Goal: Transaction & Acquisition: Purchase product/service

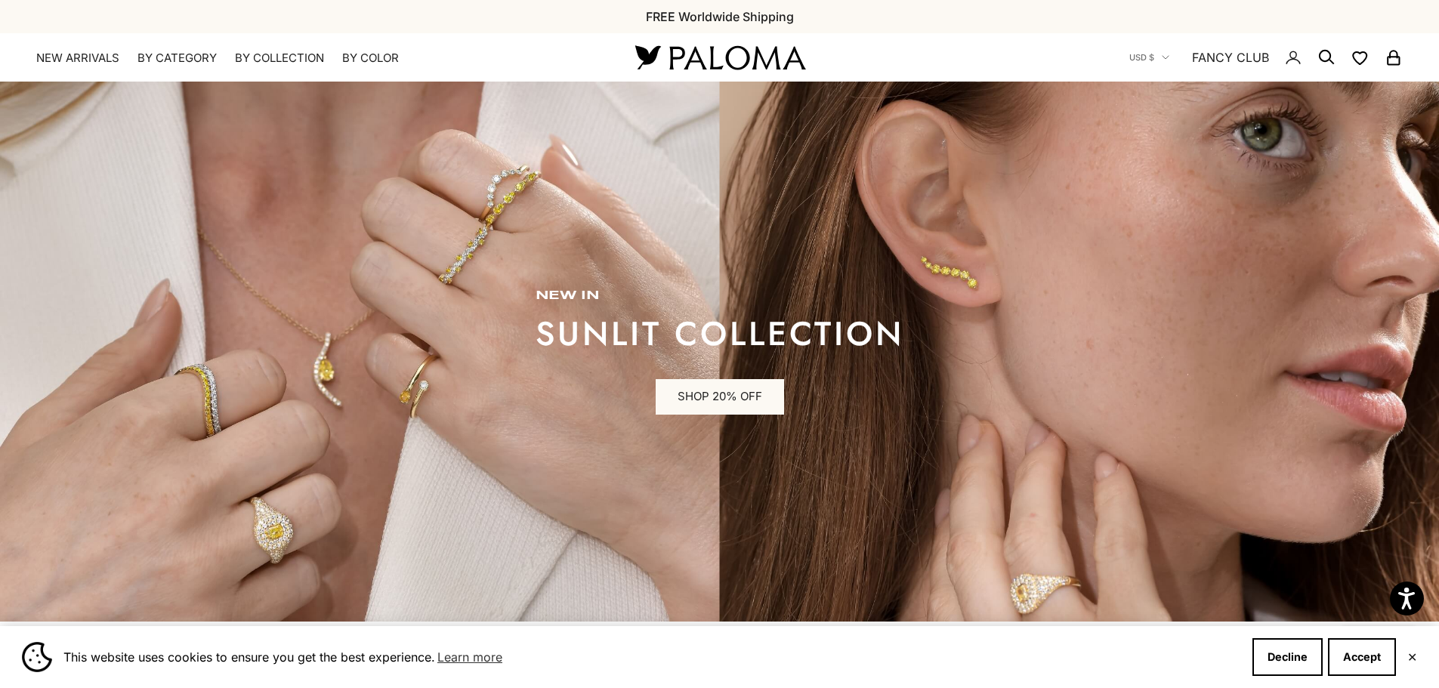
click at [1325, 56] on icon "Secondary navigation" at bounding box center [1326, 57] width 18 height 18
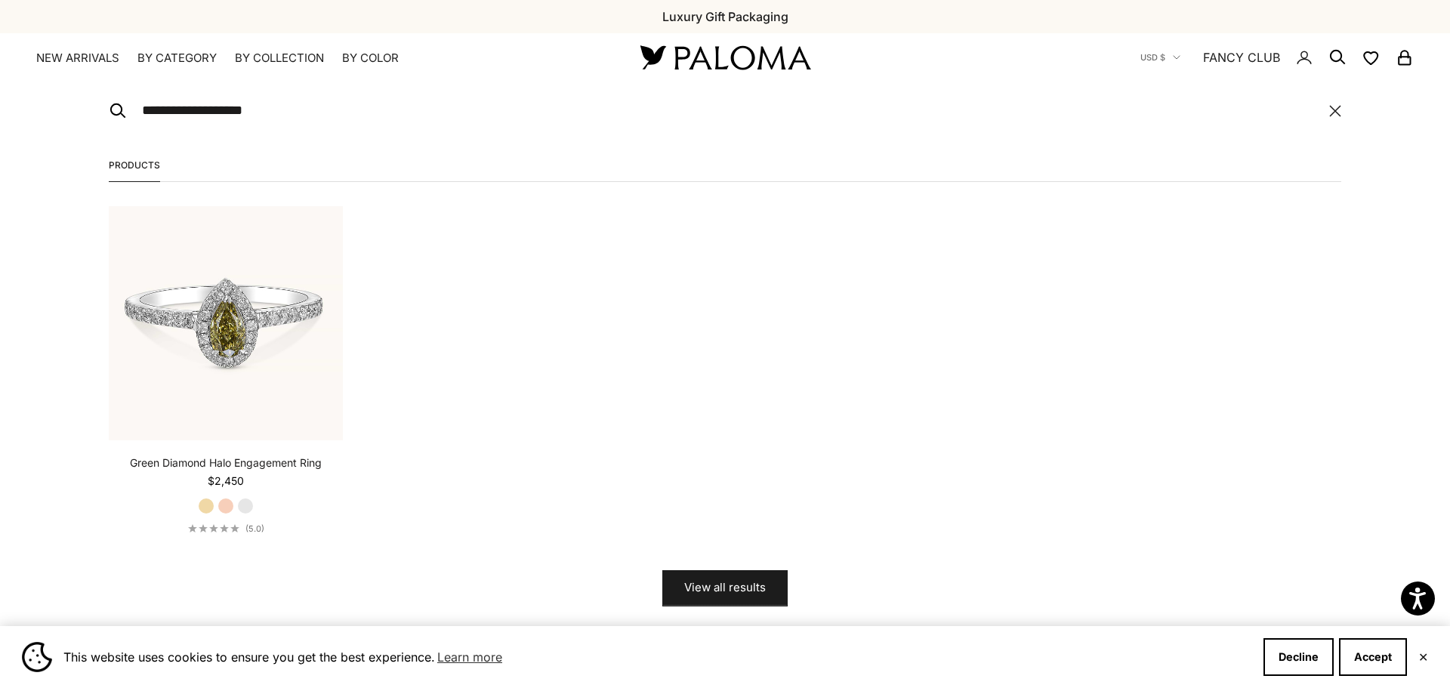
type input "**********"
click at [285, 315] on img at bounding box center [226, 323] width 234 height 234
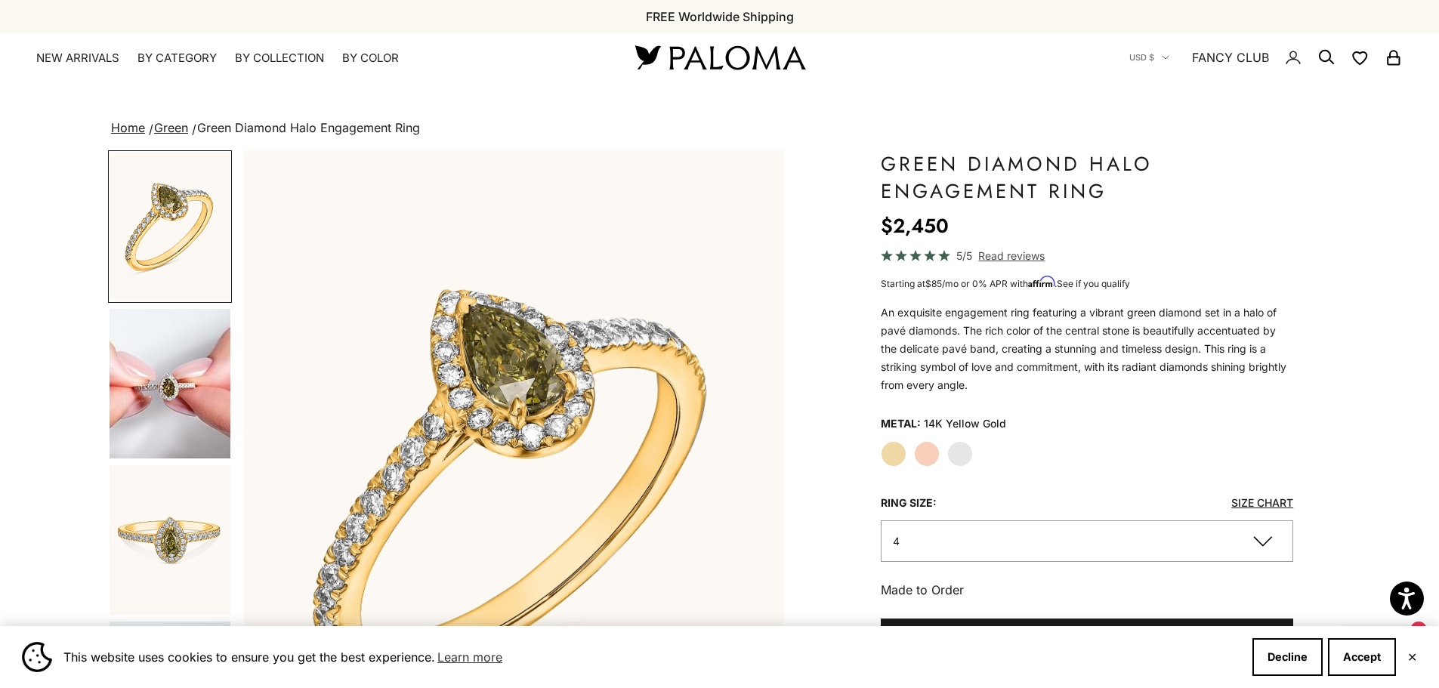
click at [566, 440] on img "Item 3 of 18" at bounding box center [514, 483] width 540 height 667
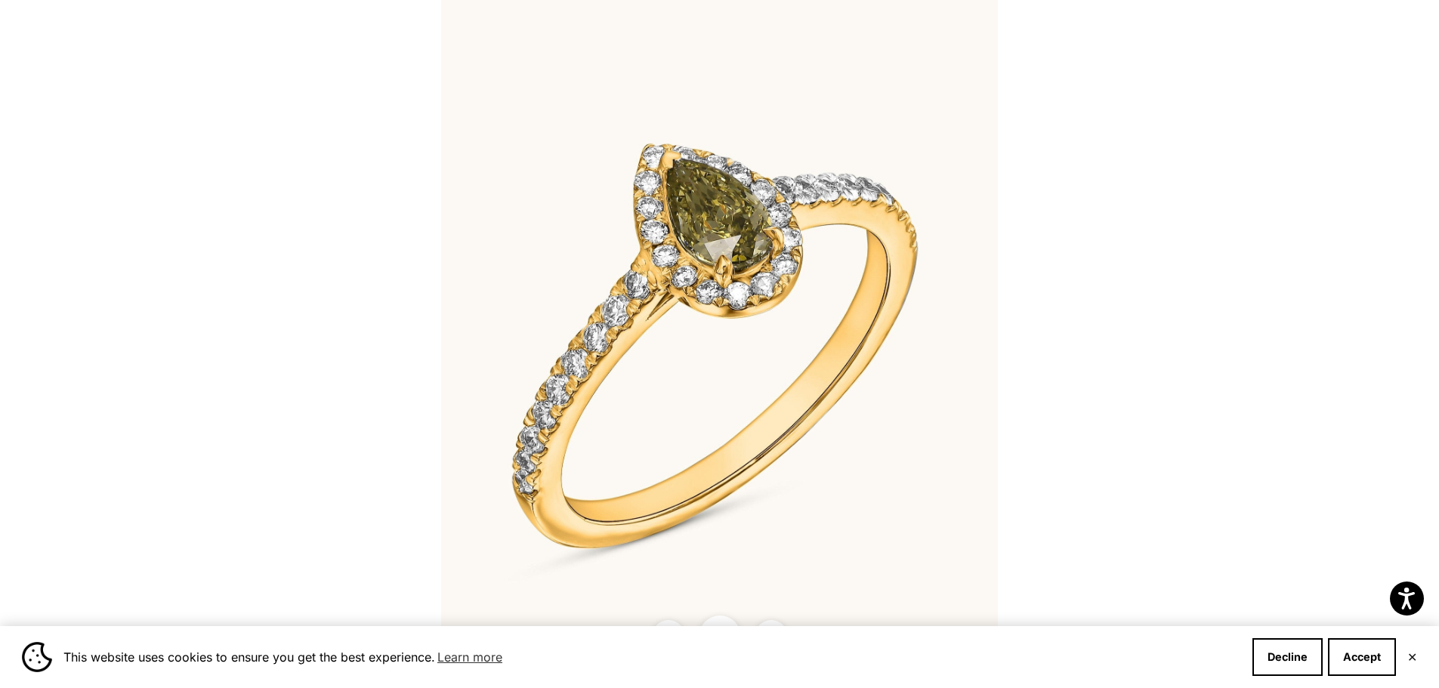
click at [184, 269] on div at bounding box center [719, 344] width 1439 height 688
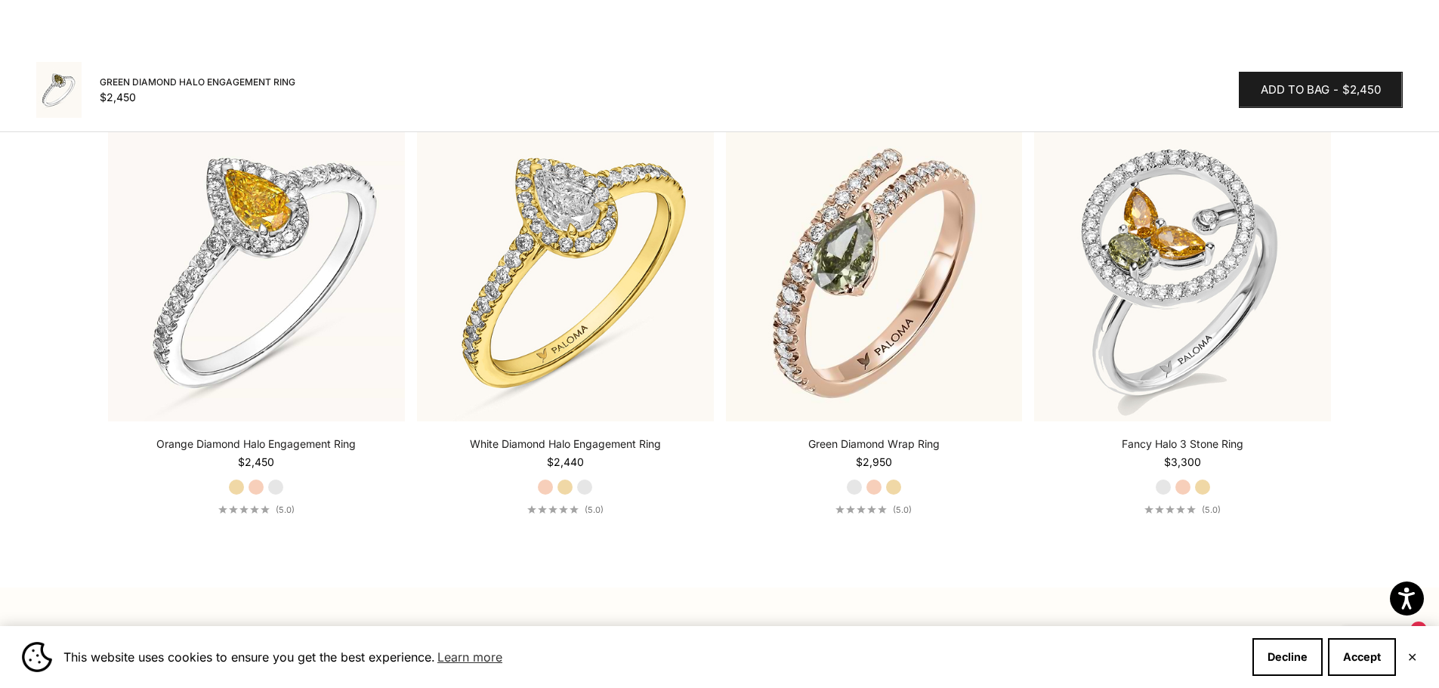
scroll to position [2115, 0]
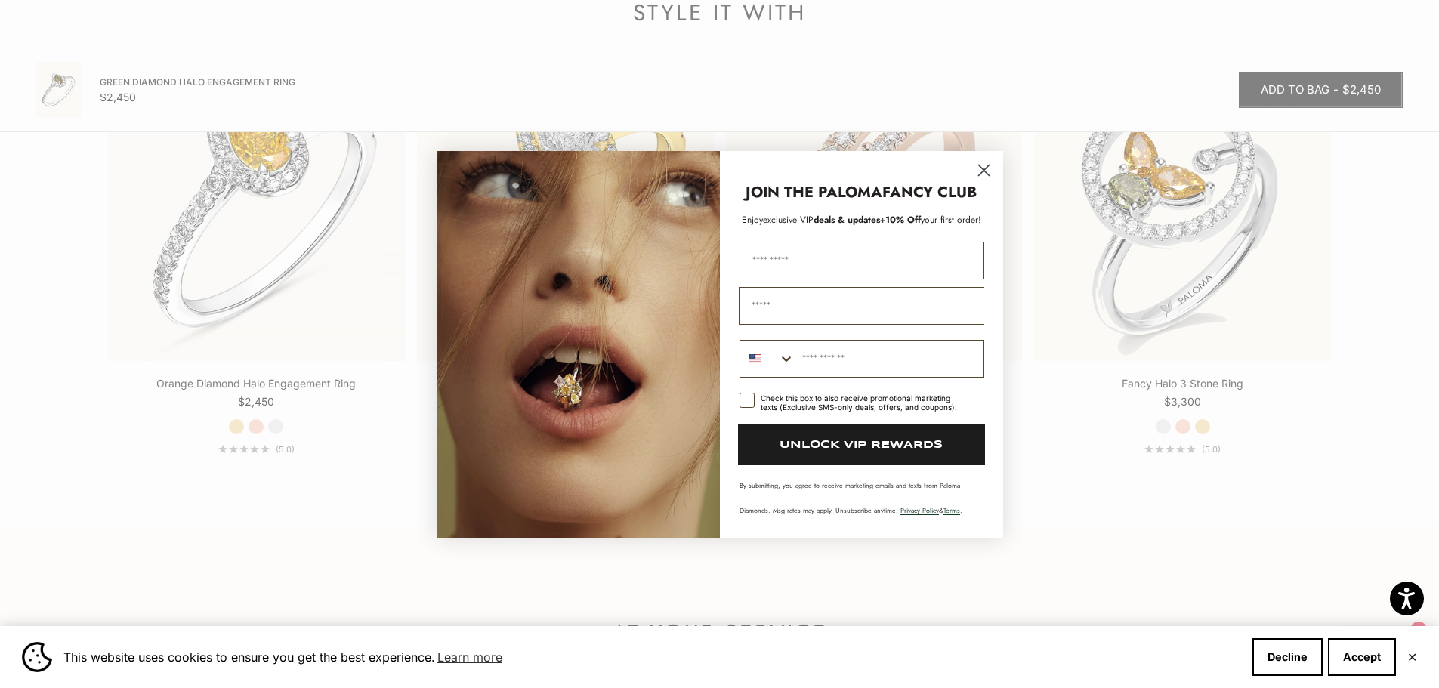
click at [986, 176] on circle "Close dialog" at bounding box center [982, 169] width 25 height 25
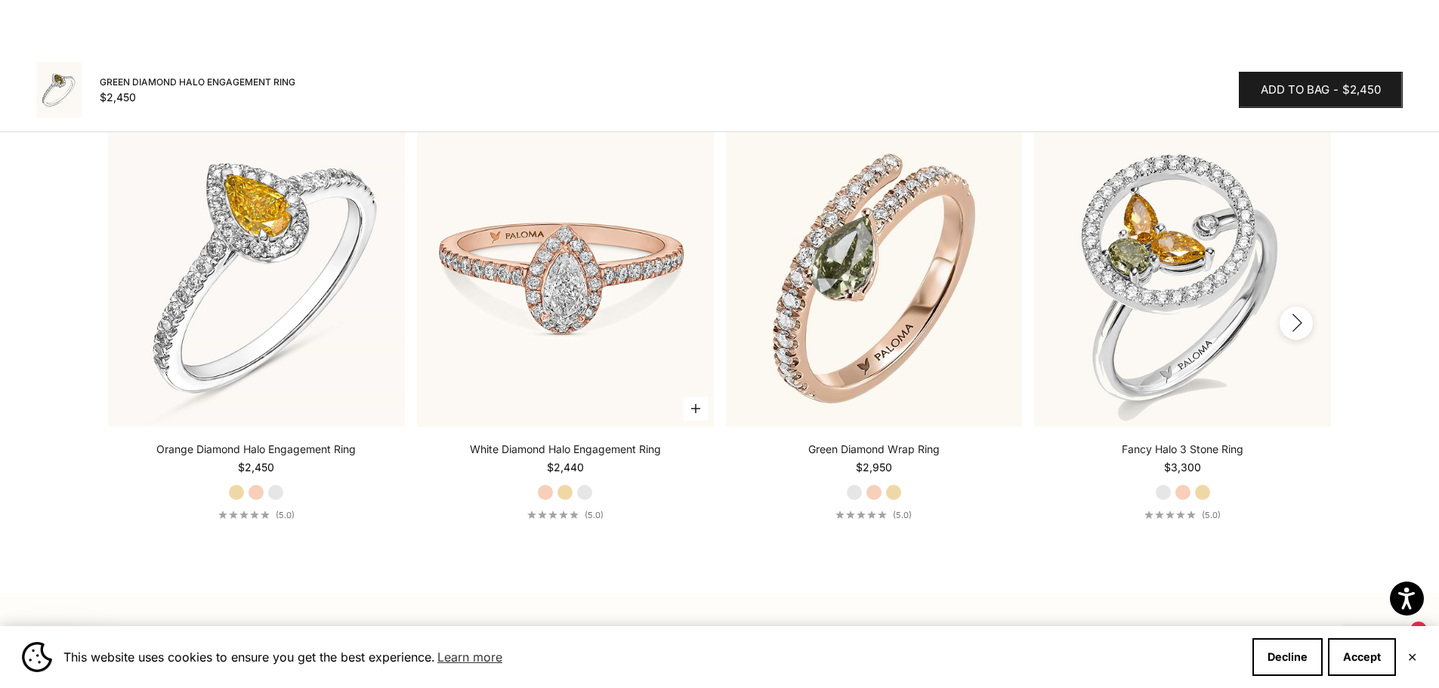
scroll to position [2039, 0]
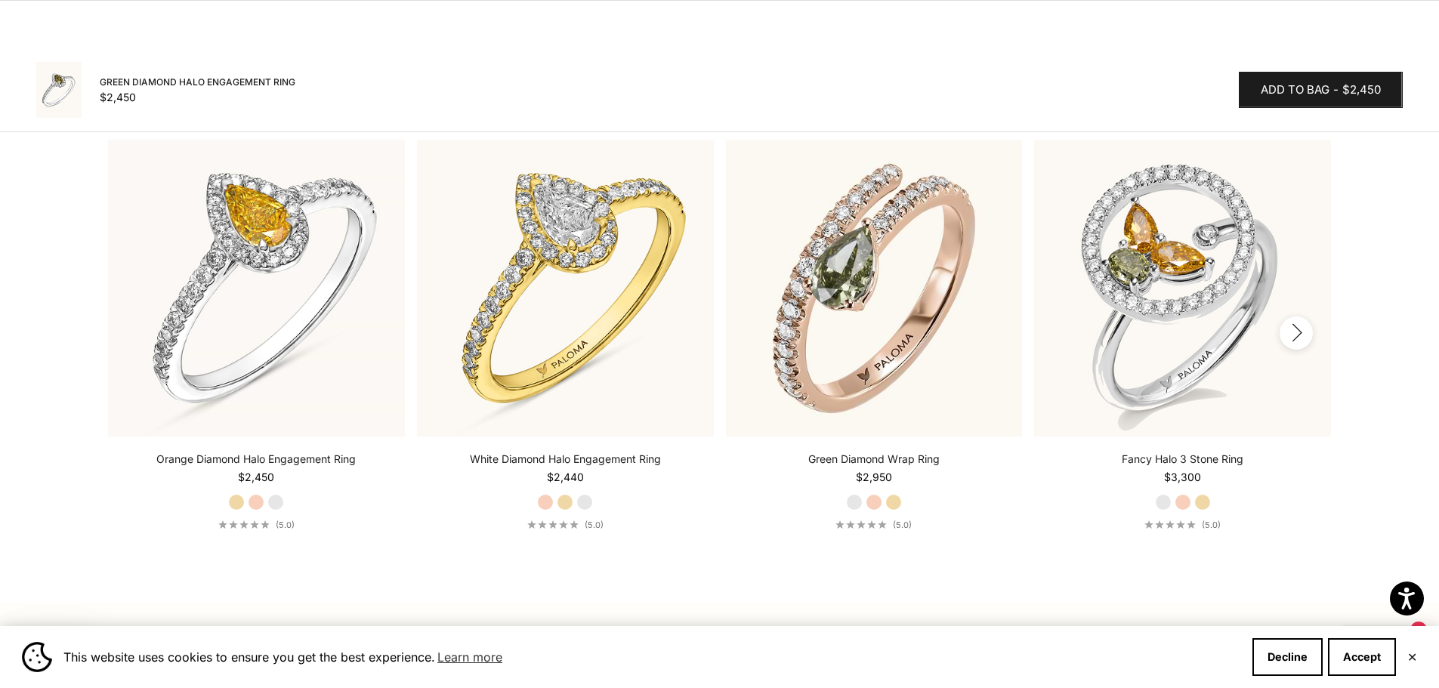
click at [1296, 331] on icon "button" at bounding box center [1296, 332] width 17 height 19
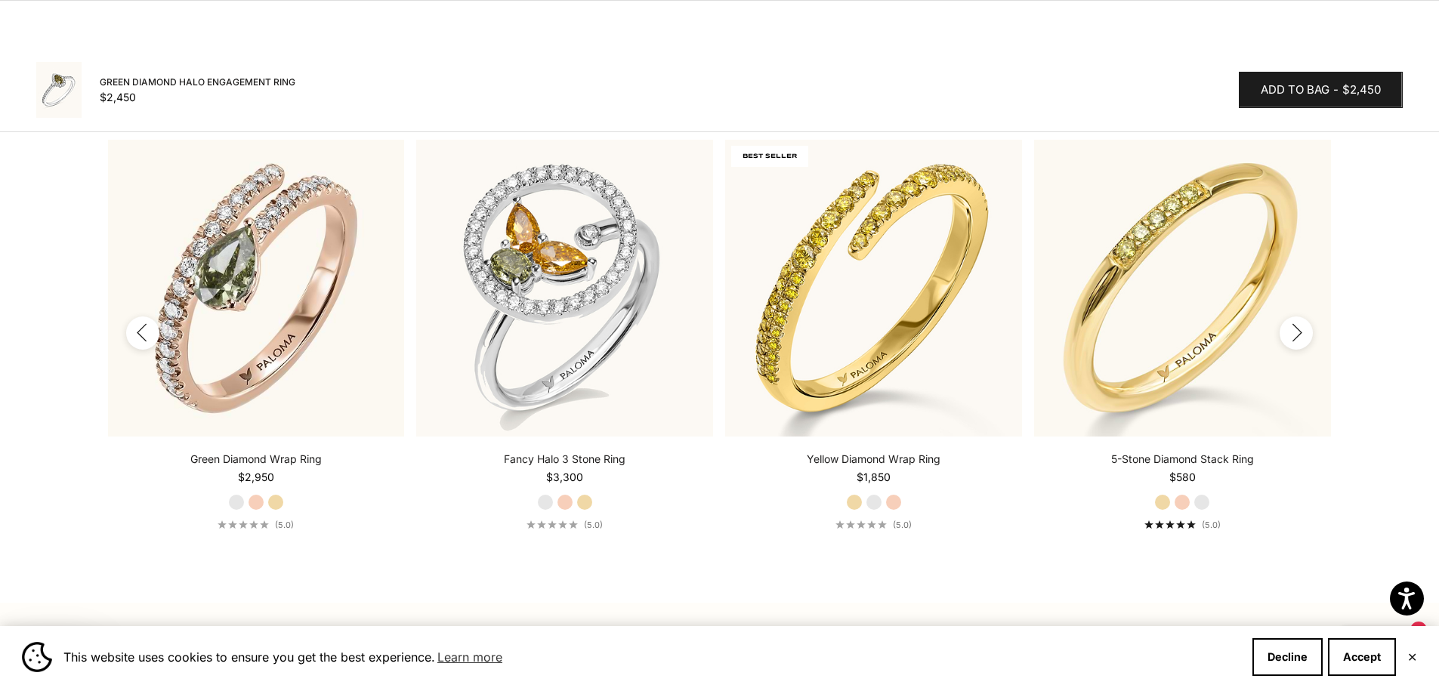
click at [1296, 331] on icon "button" at bounding box center [1296, 332] width 17 height 19
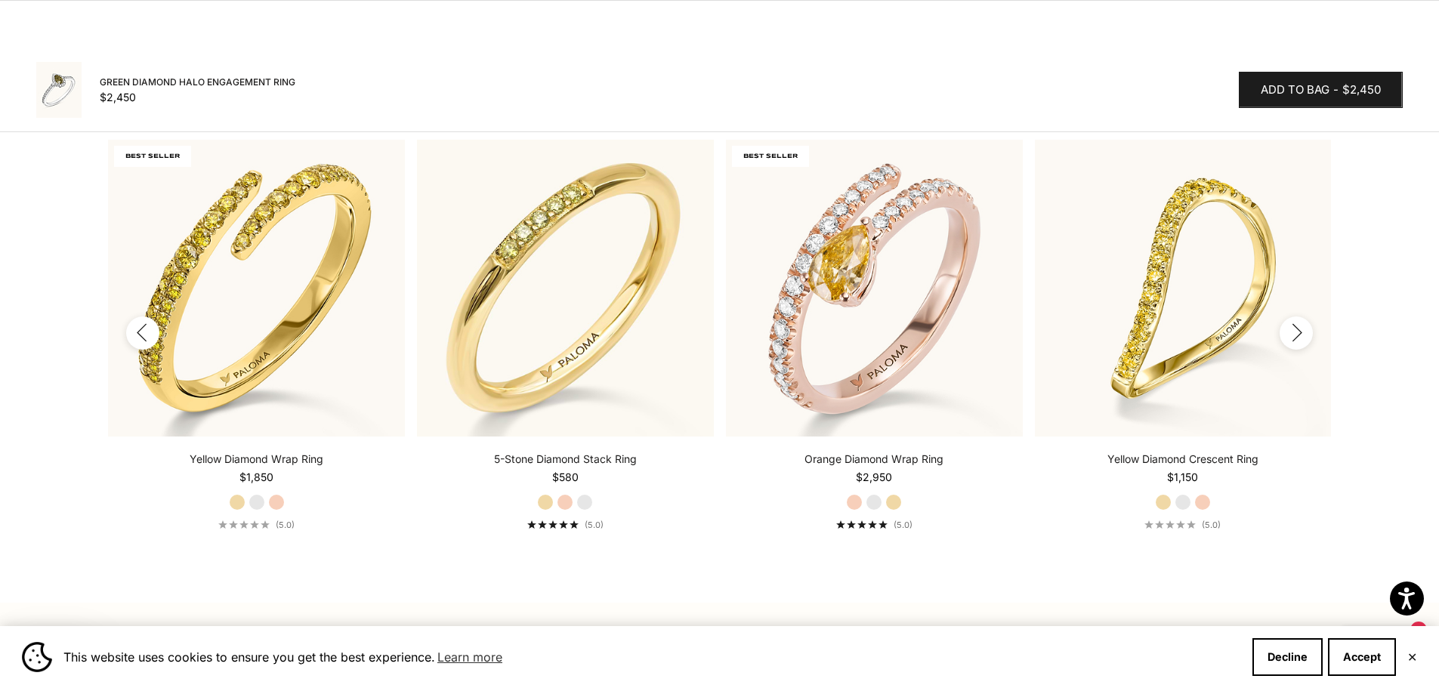
click at [1296, 331] on icon "button" at bounding box center [1296, 332] width 17 height 19
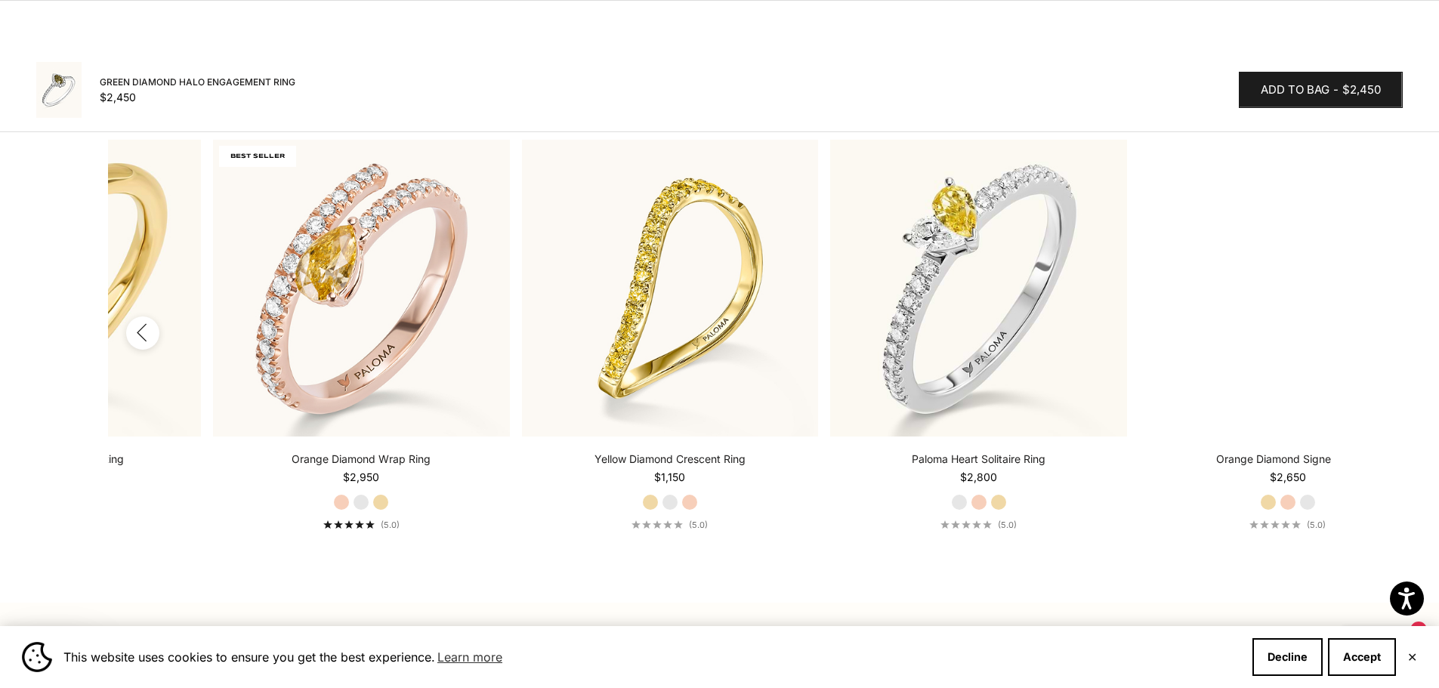
scroll to position [0, 1853]
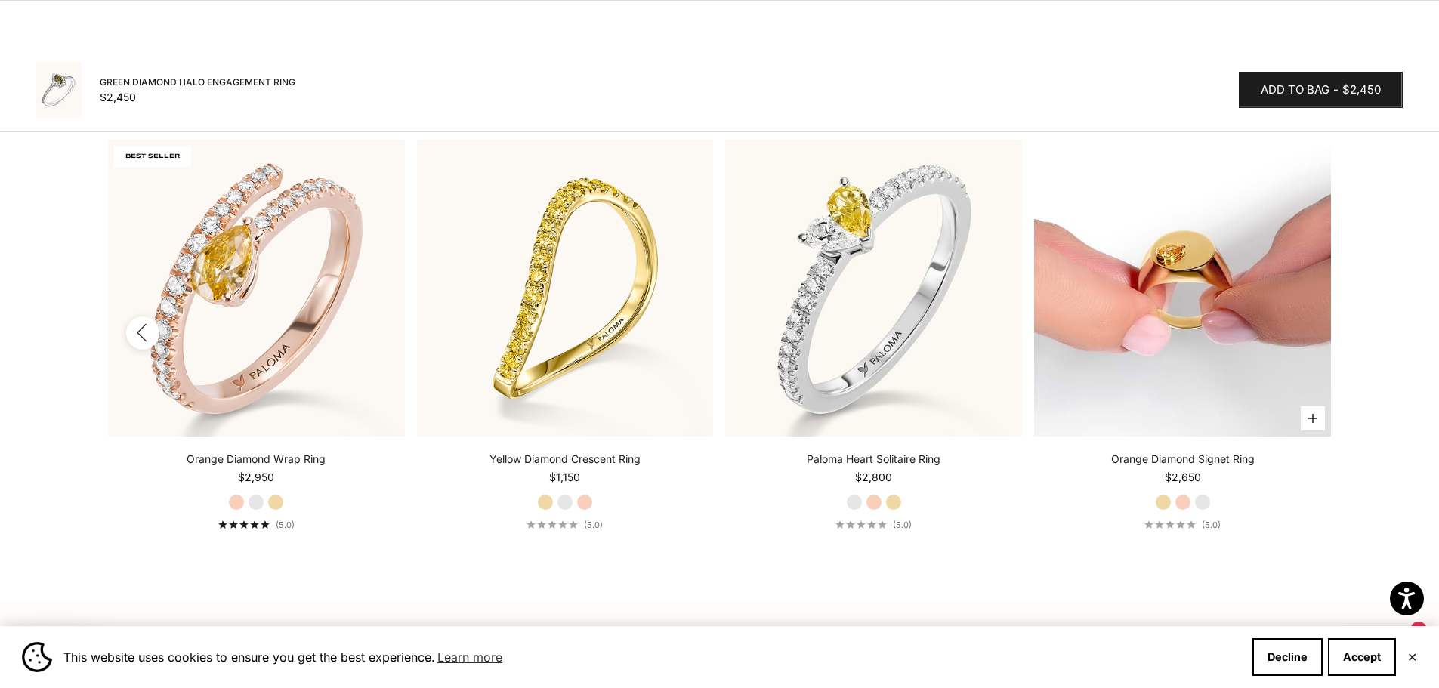
click at [1296, 331] on link at bounding box center [1182, 288] width 297 height 297
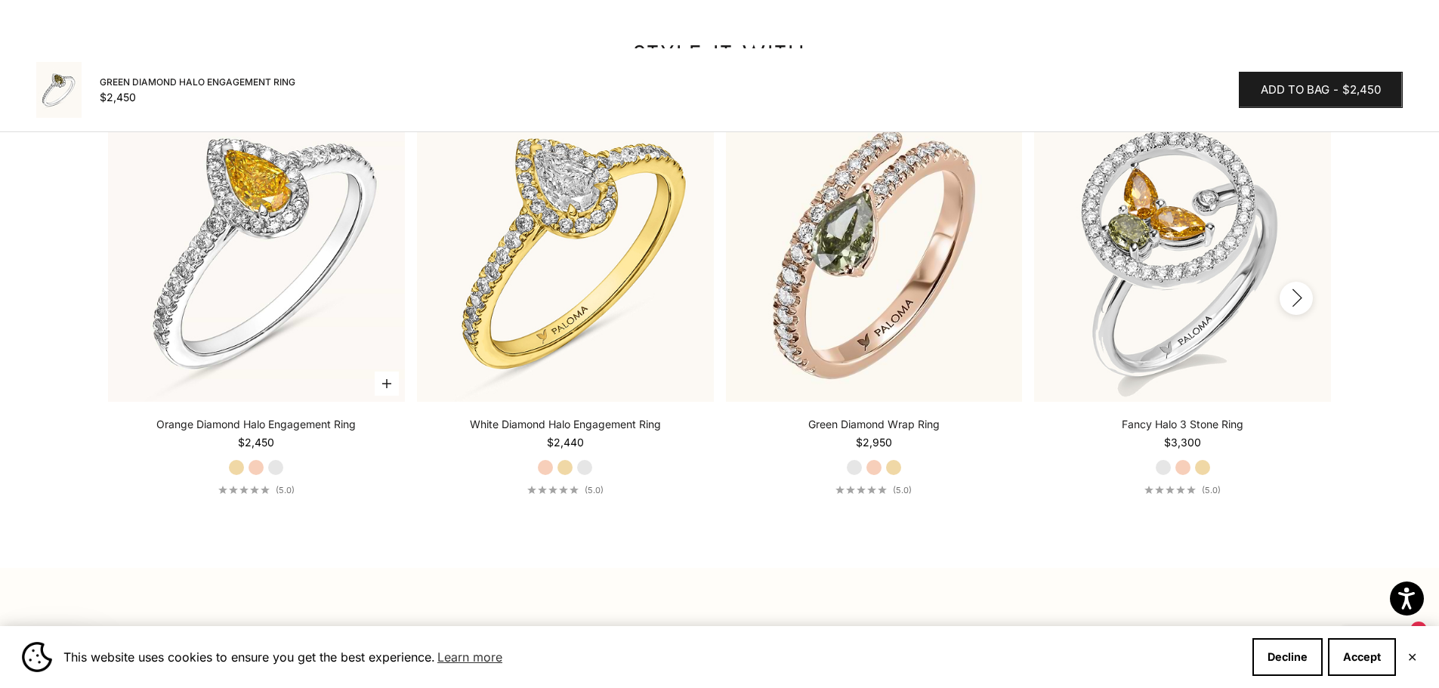
scroll to position [2074, 0]
click at [261, 469] on label "Rose Gold" at bounding box center [256, 467] width 17 height 17
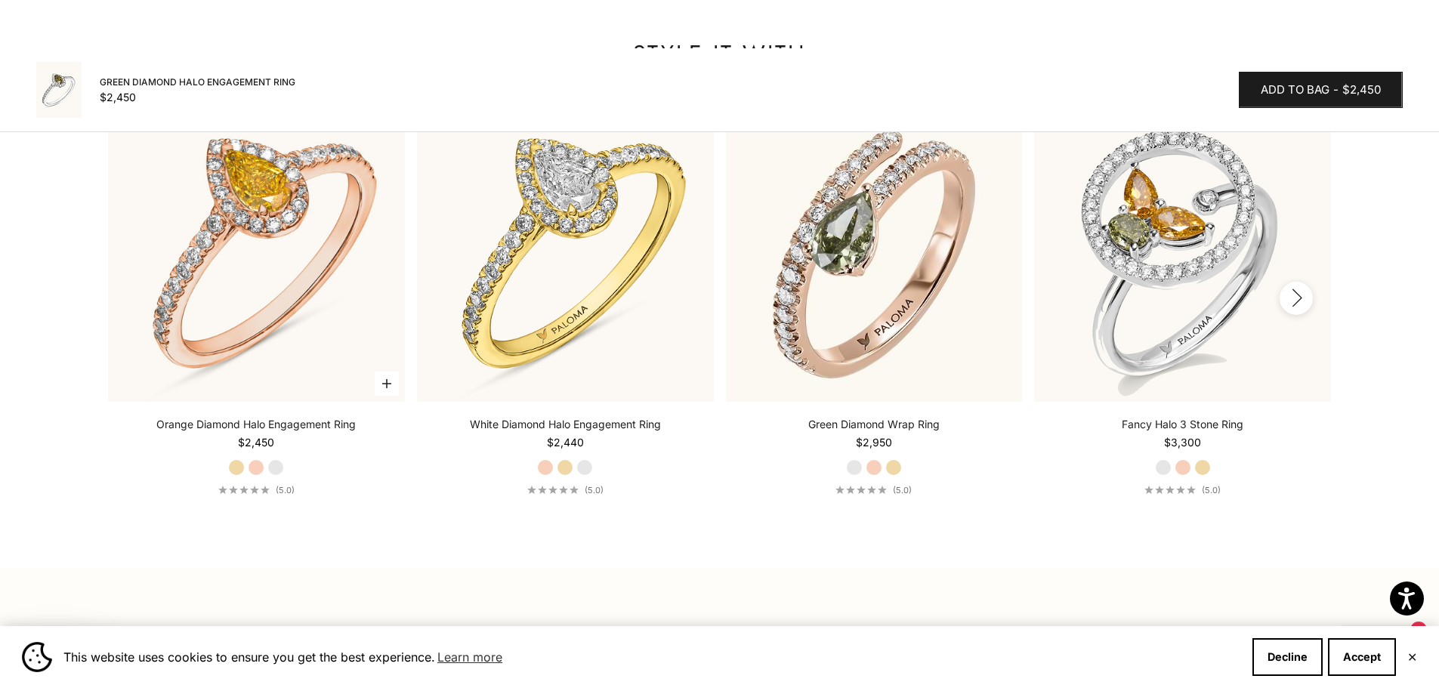
click at [279, 467] on label "White Gold" at bounding box center [275, 467] width 17 height 17
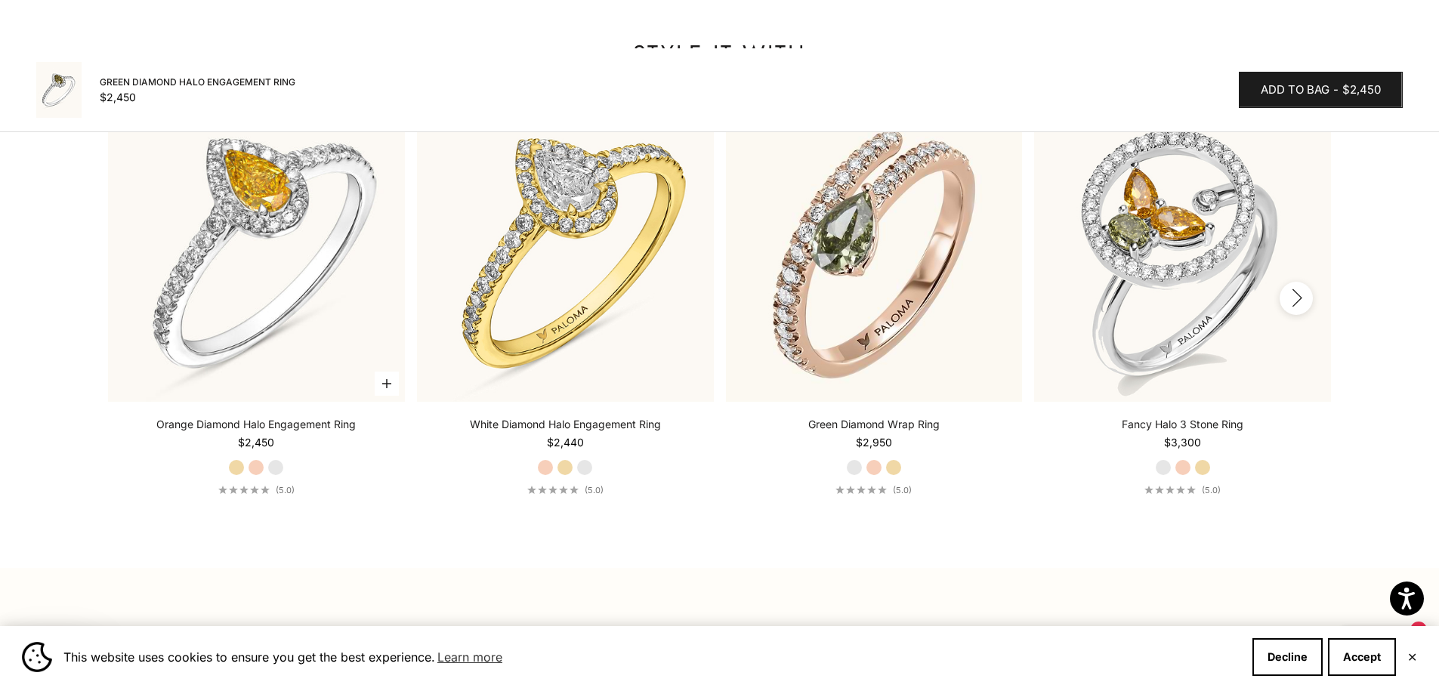
click at [239, 471] on label "Yellow Gold" at bounding box center [236, 467] width 17 height 17
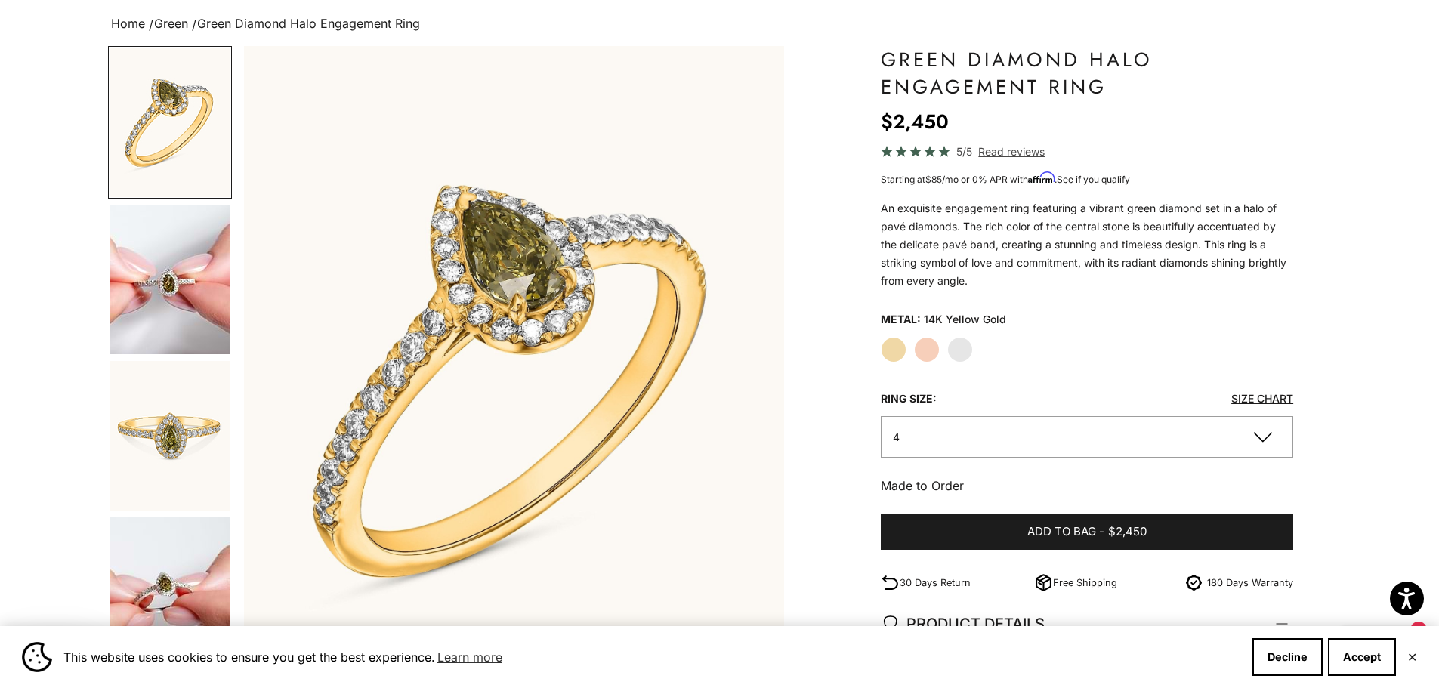
scroll to position [110, 0]
